Goal: Transaction & Acquisition: Purchase product/service

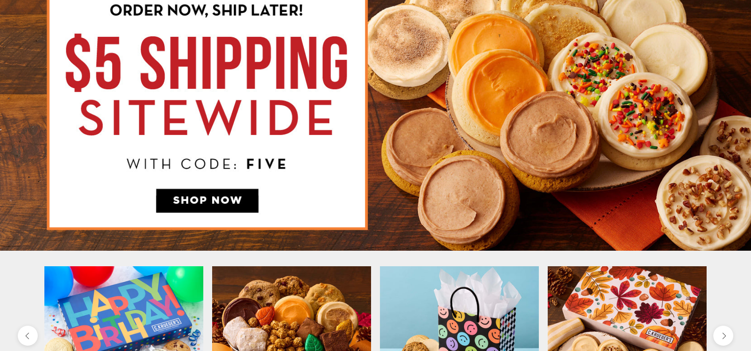
scroll to position [133, 0]
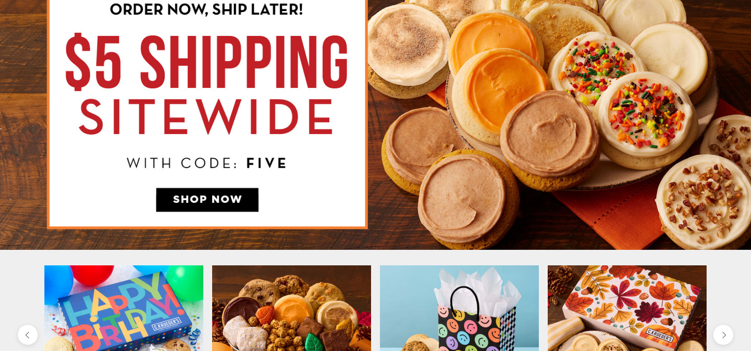
click at [232, 210] on img at bounding box center [375, 109] width 751 height 282
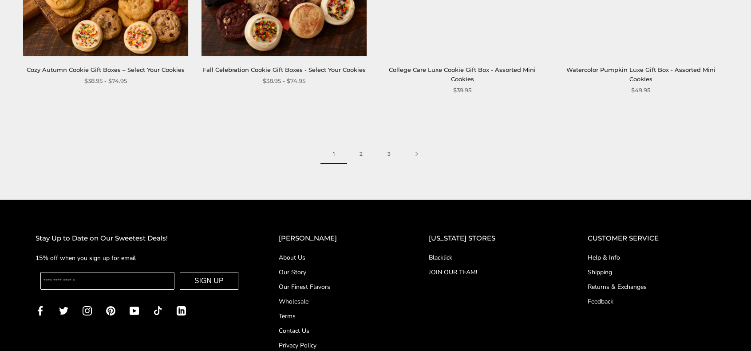
scroll to position [1420, 0]
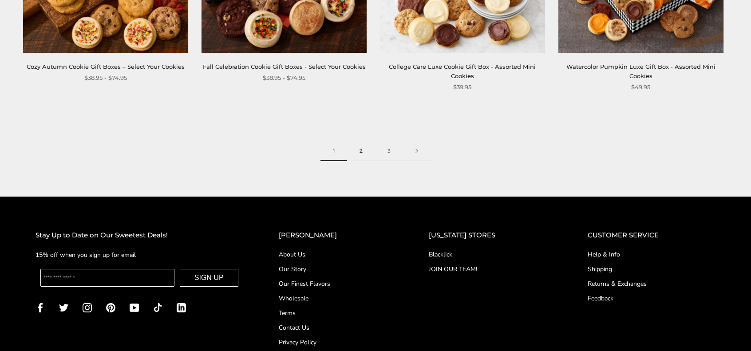
click at [359, 147] on link "2" at bounding box center [361, 151] width 28 height 20
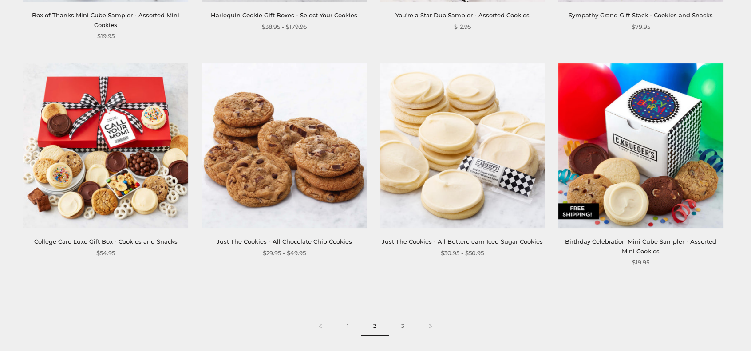
scroll to position [1287, 0]
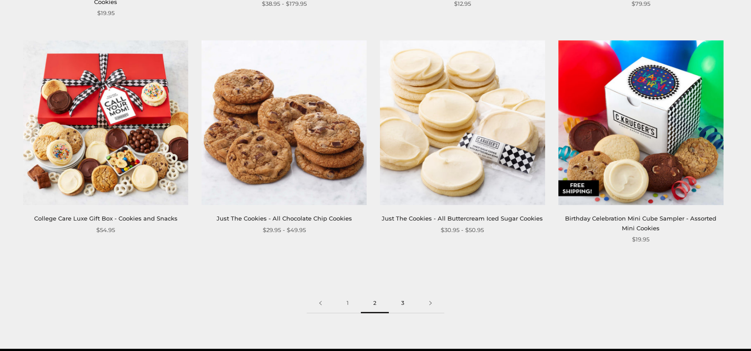
click at [402, 304] on link "3" at bounding box center [403, 303] width 28 height 20
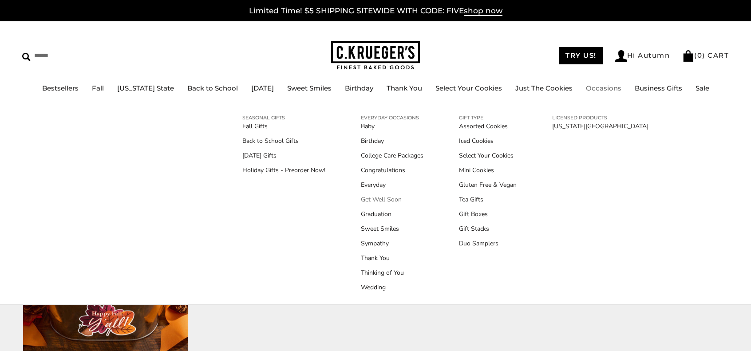
click at [395, 201] on link "Get Well Soon" at bounding box center [392, 199] width 63 height 9
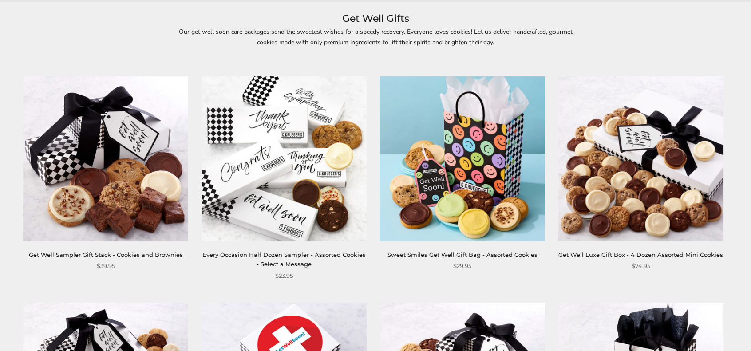
scroll to position [133, 0]
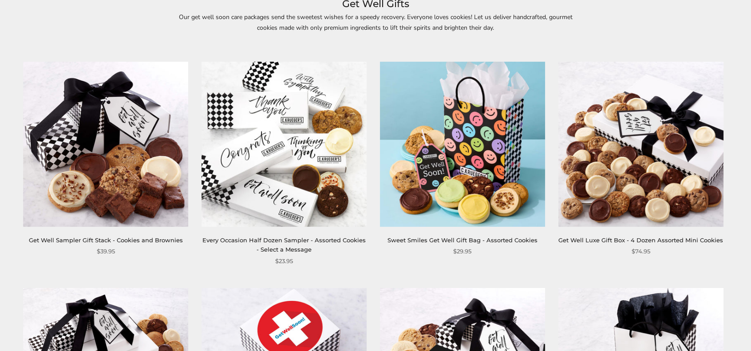
click at [320, 156] on img at bounding box center [283, 144] width 165 height 165
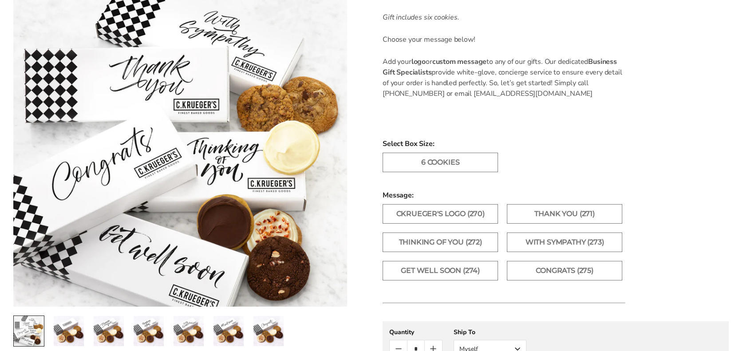
scroll to position [399, 0]
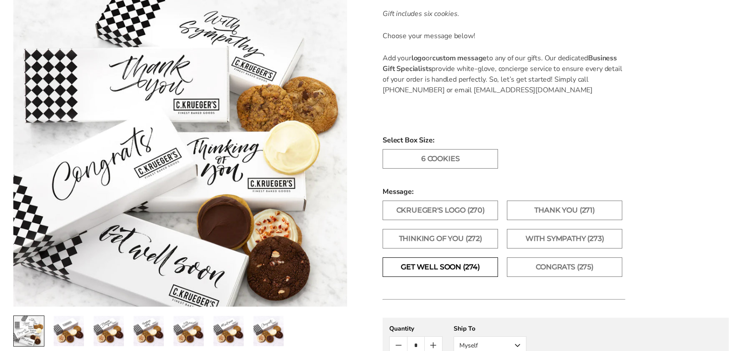
click at [488, 270] on label "Get Well Soon (274)" at bounding box center [440, 267] width 115 height 20
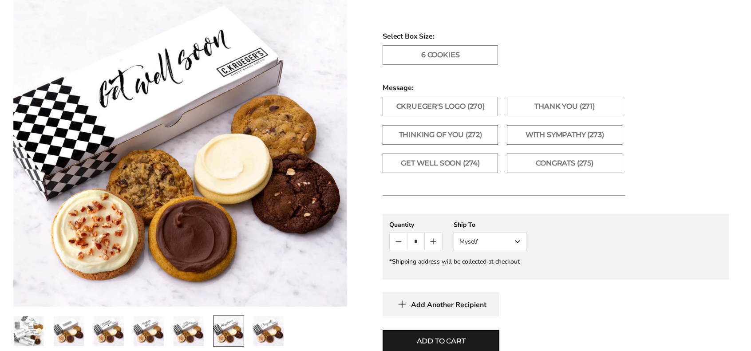
scroll to position [533, 0]
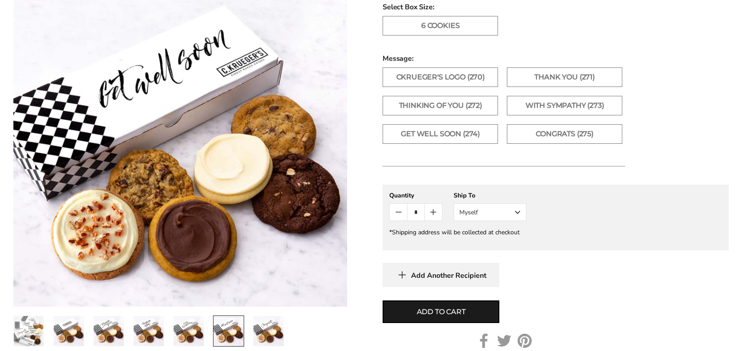
click at [511, 220] on gfm-form "**********" at bounding box center [556, 218] width 346 height 66
click at [505, 213] on button "Myself" at bounding box center [490, 212] width 73 height 18
click at [478, 242] on button "Other Recipient" at bounding box center [490, 245] width 72 height 16
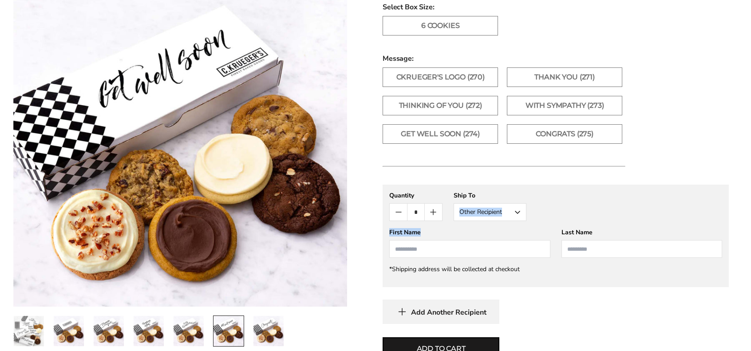
click at [421, 253] on input "First Name" at bounding box center [469, 249] width 161 height 18
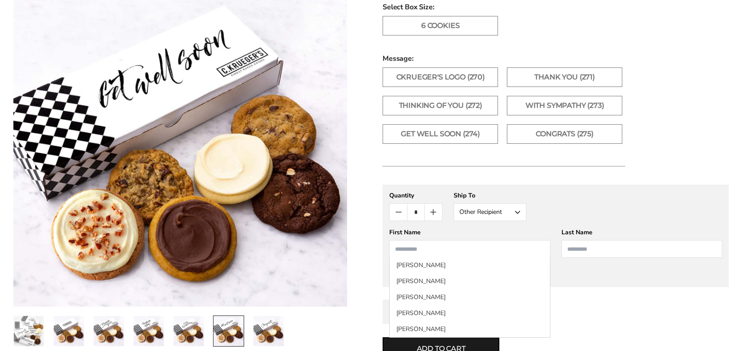
click at [423, 249] on input "First Name" at bounding box center [469, 249] width 161 height 18
type input "*****"
type input "*******"
click at [577, 187] on gfm-form "**********" at bounding box center [556, 236] width 346 height 103
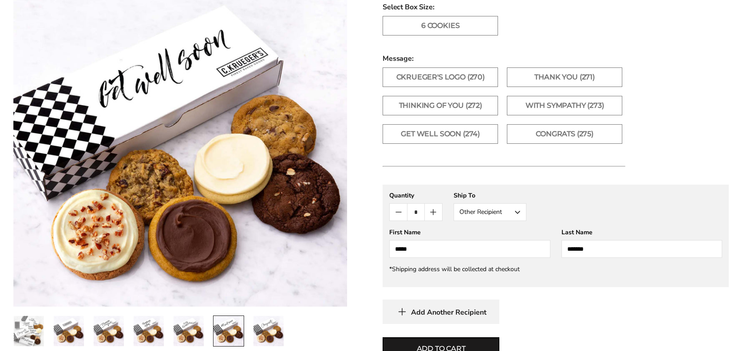
click at [451, 268] on div "*Shipping address will be collected at checkout" at bounding box center [555, 269] width 333 height 8
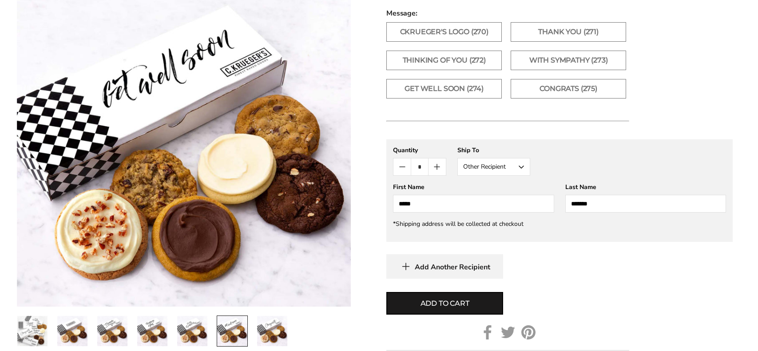
scroll to position [621, 0]
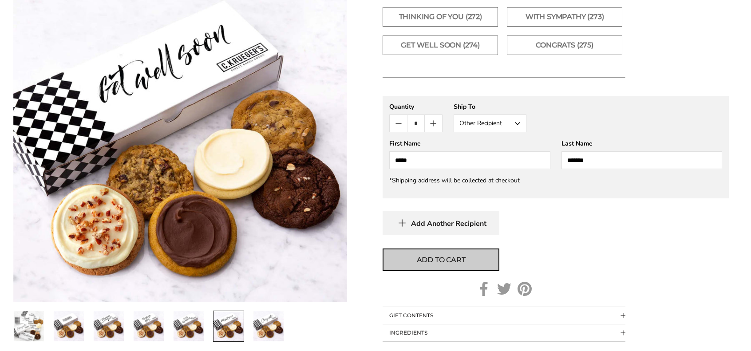
click at [444, 265] on button "Add to cart" at bounding box center [441, 260] width 117 height 23
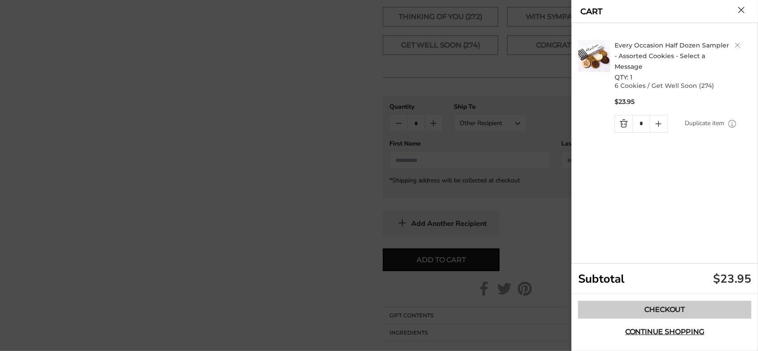
click at [672, 314] on link "Checkout" at bounding box center [664, 310] width 173 height 18
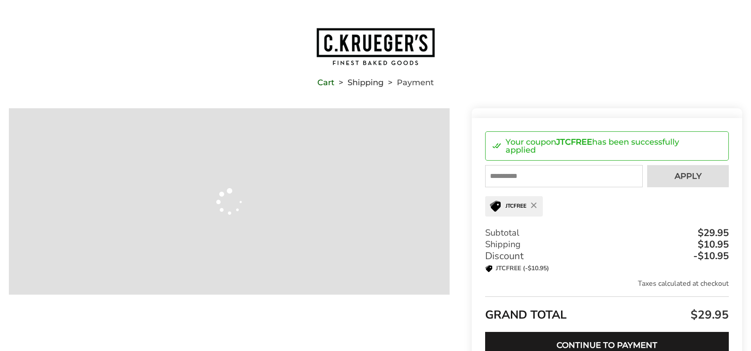
type input "**********"
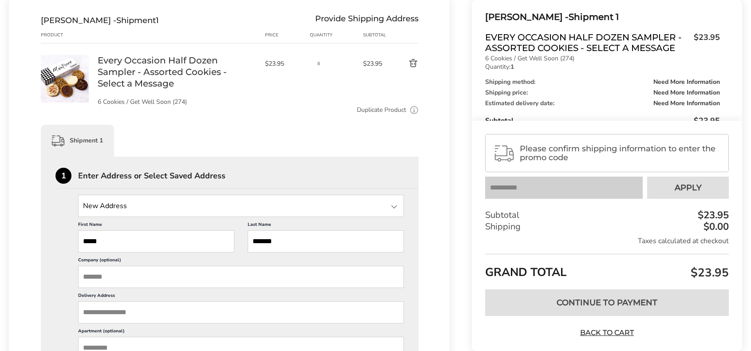
scroll to position [178, 0]
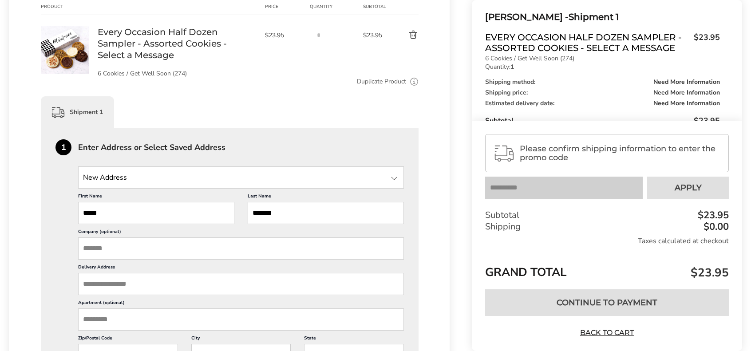
click at [98, 283] on input "Delivery Address" at bounding box center [241, 284] width 326 height 22
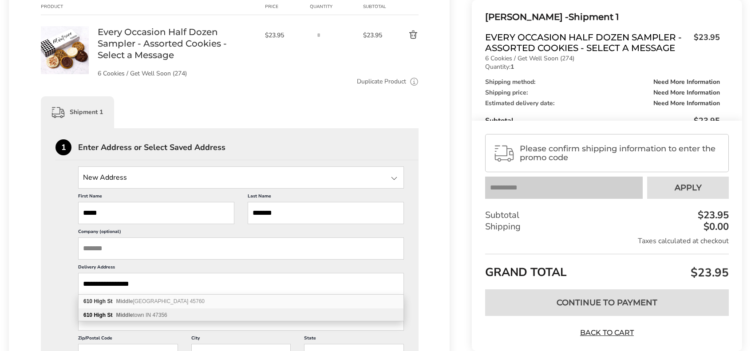
click at [213, 316] on div "[STREET_ADDRESS]" at bounding box center [241, 314] width 325 height 13
type input "**********"
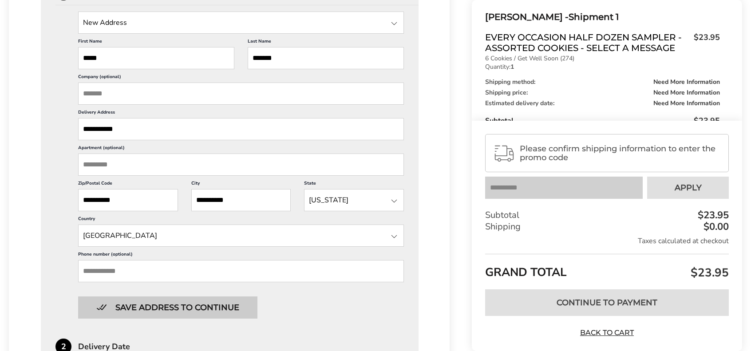
scroll to position [355, 0]
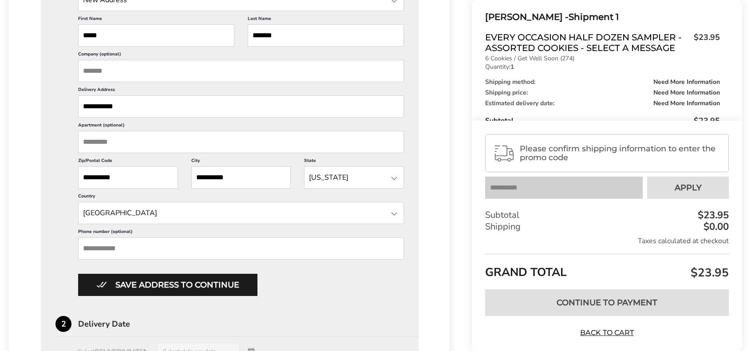
click at [103, 240] on input "Phone number (optional)" at bounding box center [241, 248] width 326 height 22
type input "**********"
click at [165, 280] on button "Save address to continue" at bounding box center [167, 285] width 179 height 22
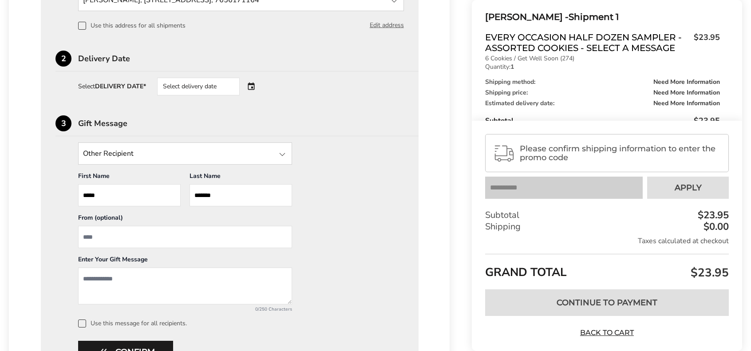
click at [131, 237] on input "From" at bounding box center [185, 237] width 214 height 22
type input "**********"
click at [110, 281] on textarea "Add a message" at bounding box center [185, 286] width 214 height 37
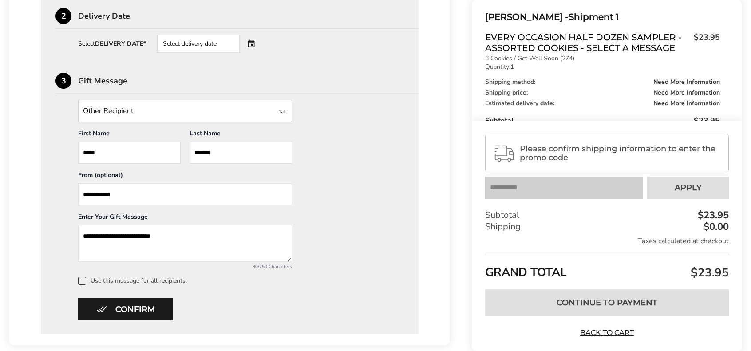
scroll to position [444, 0]
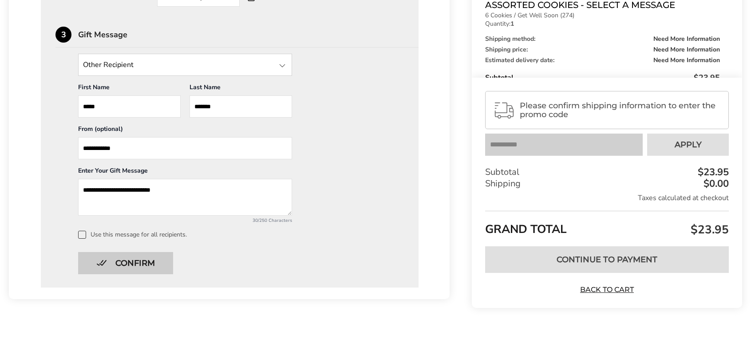
type textarea "**********"
click at [136, 261] on button "Confirm" at bounding box center [125, 263] width 95 height 22
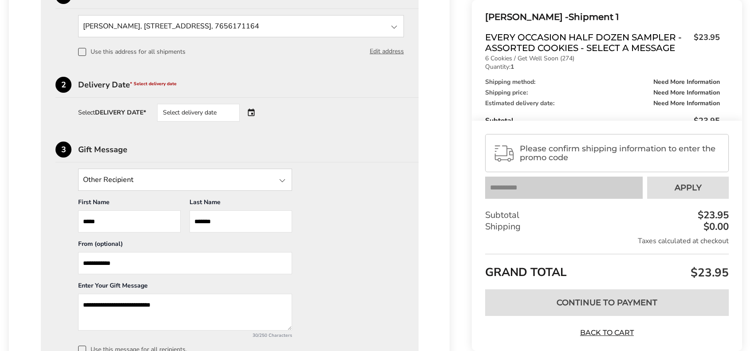
scroll to position [311, 0]
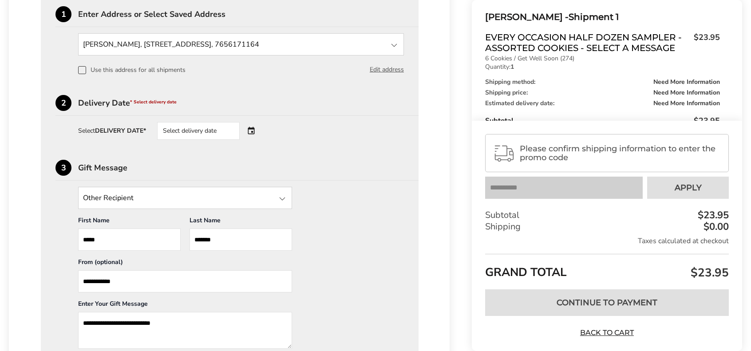
click at [261, 129] on div "Select delivery date" at bounding box center [210, 131] width 107 height 18
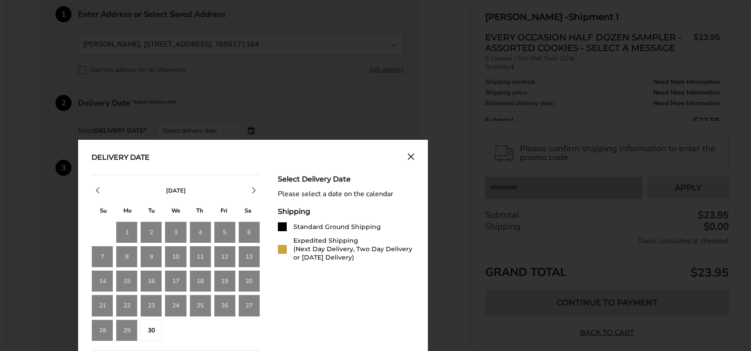
click at [249, 140] on div "Delivery Date [DATE] S M T W T F S 30 1 2 3 4 5 6 7 8 9 10 11 12 13 14 15 16 17…" at bounding box center [253, 339] width 350 height 399
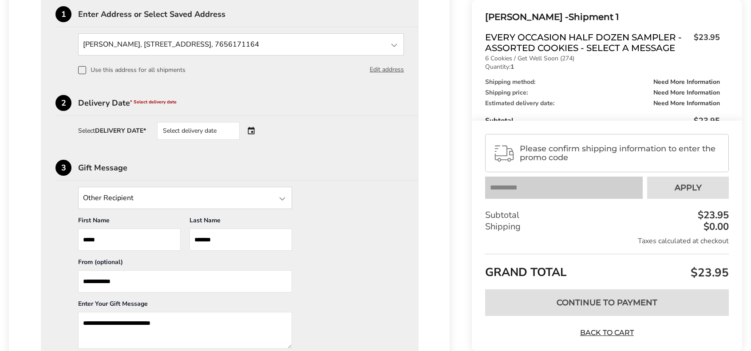
click at [257, 132] on div "Select delivery date" at bounding box center [210, 131] width 107 height 18
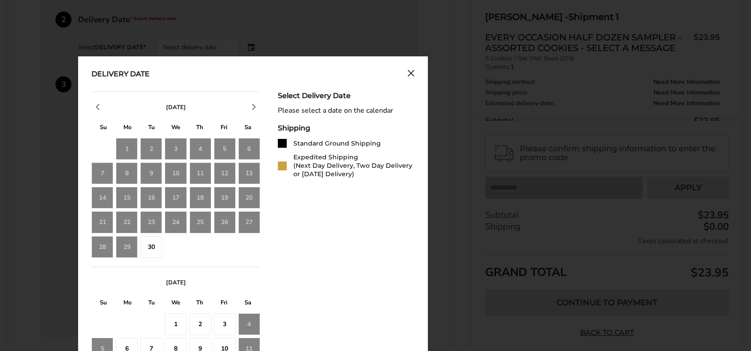
scroll to position [444, 0]
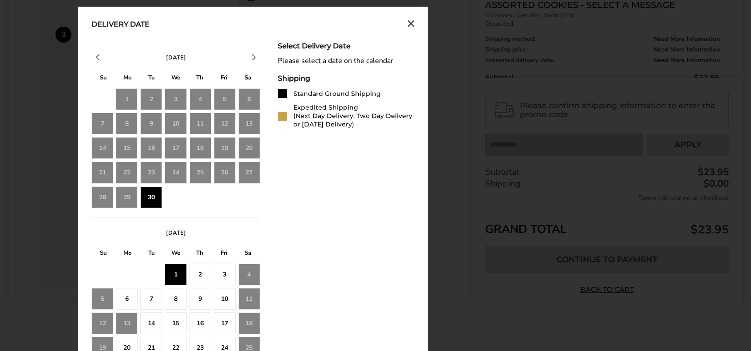
click at [151, 195] on div "30" at bounding box center [151, 197] width 22 height 22
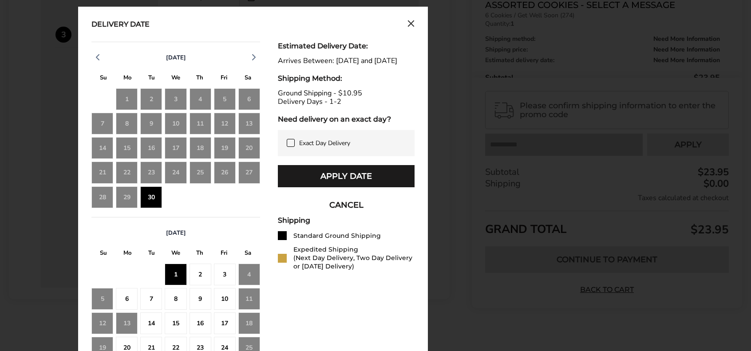
click at [128, 295] on div "6" at bounding box center [127, 299] width 22 height 22
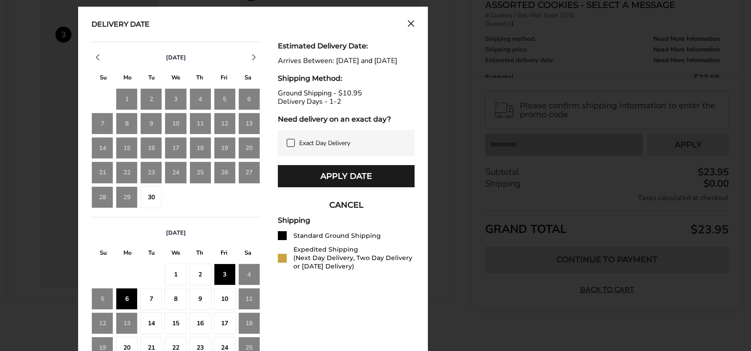
click at [155, 302] on div "7" at bounding box center [151, 299] width 22 height 22
click at [174, 302] on div "8" at bounding box center [176, 299] width 22 height 22
click at [244, 271] on div "4" at bounding box center [249, 275] width 22 height 22
click at [155, 198] on div "30" at bounding box center [151, 197] width 22 height 22
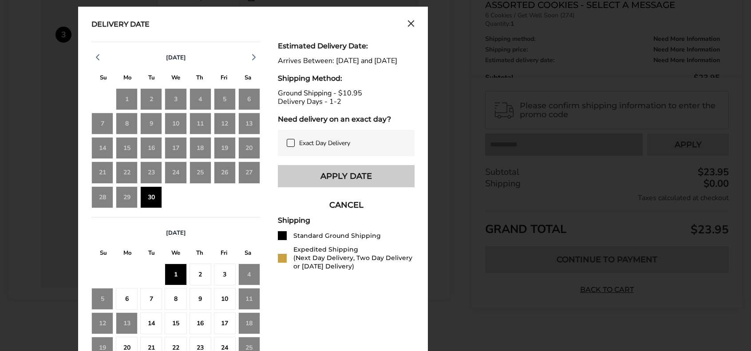
click at [343, 185] on button "Apply Date" at bounding box center [346, 176] width 137 height 22
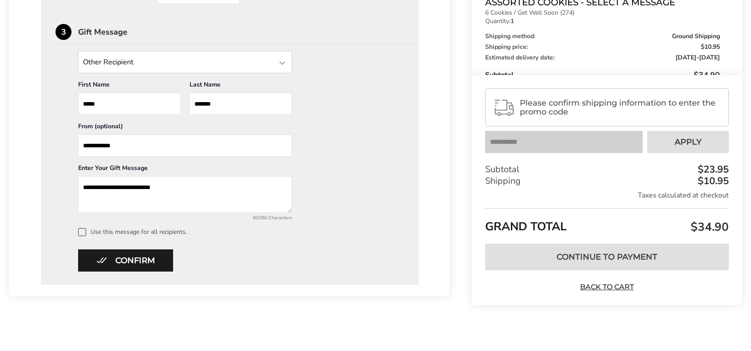
scroll to position [447, 0]
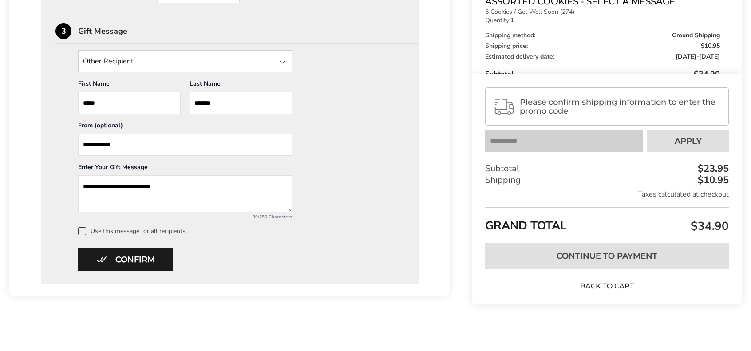
click at [117, 253] on button "Confirm" at bounding box center [125, 260] width 95 height 22
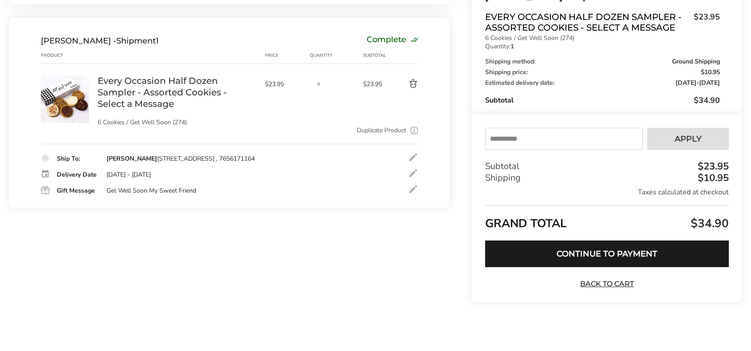
scroll to position [128, 0]
click at [671, 241] on button "Continue to Payment" at bounding box center [607, 254] width 244 height 27
